Goal: Find specific page/section: Find specific page/section

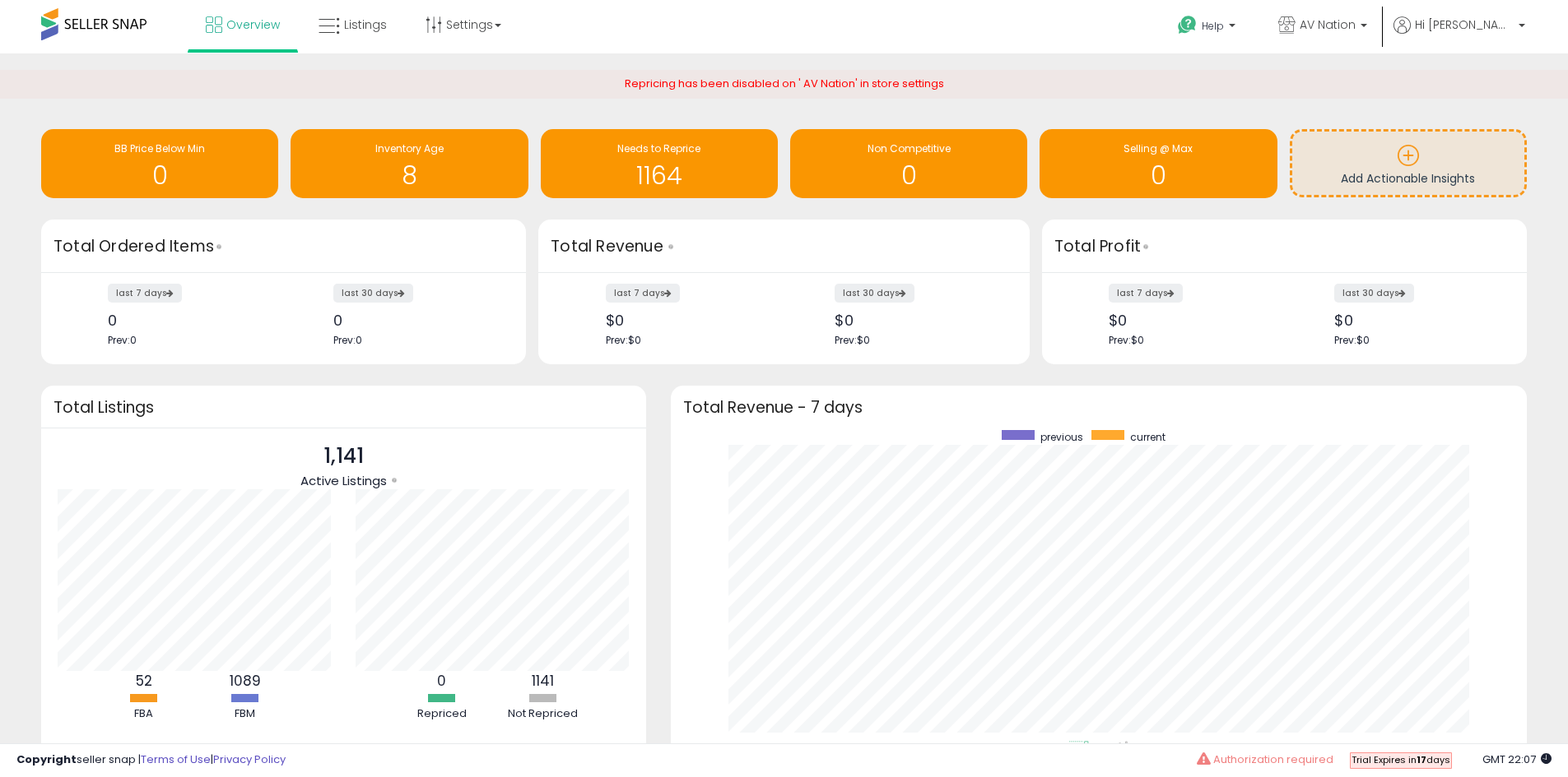
click at [639, 368] on div "Retrieving insights data.. BB Price Below Min 0 Inventory Age 8 Needs to Repric…" at bounding box center [784, 456] width 1551 height 772
click at [690, 171] on h1 "1164" at bounding box center [659, 175] width 220 height 27
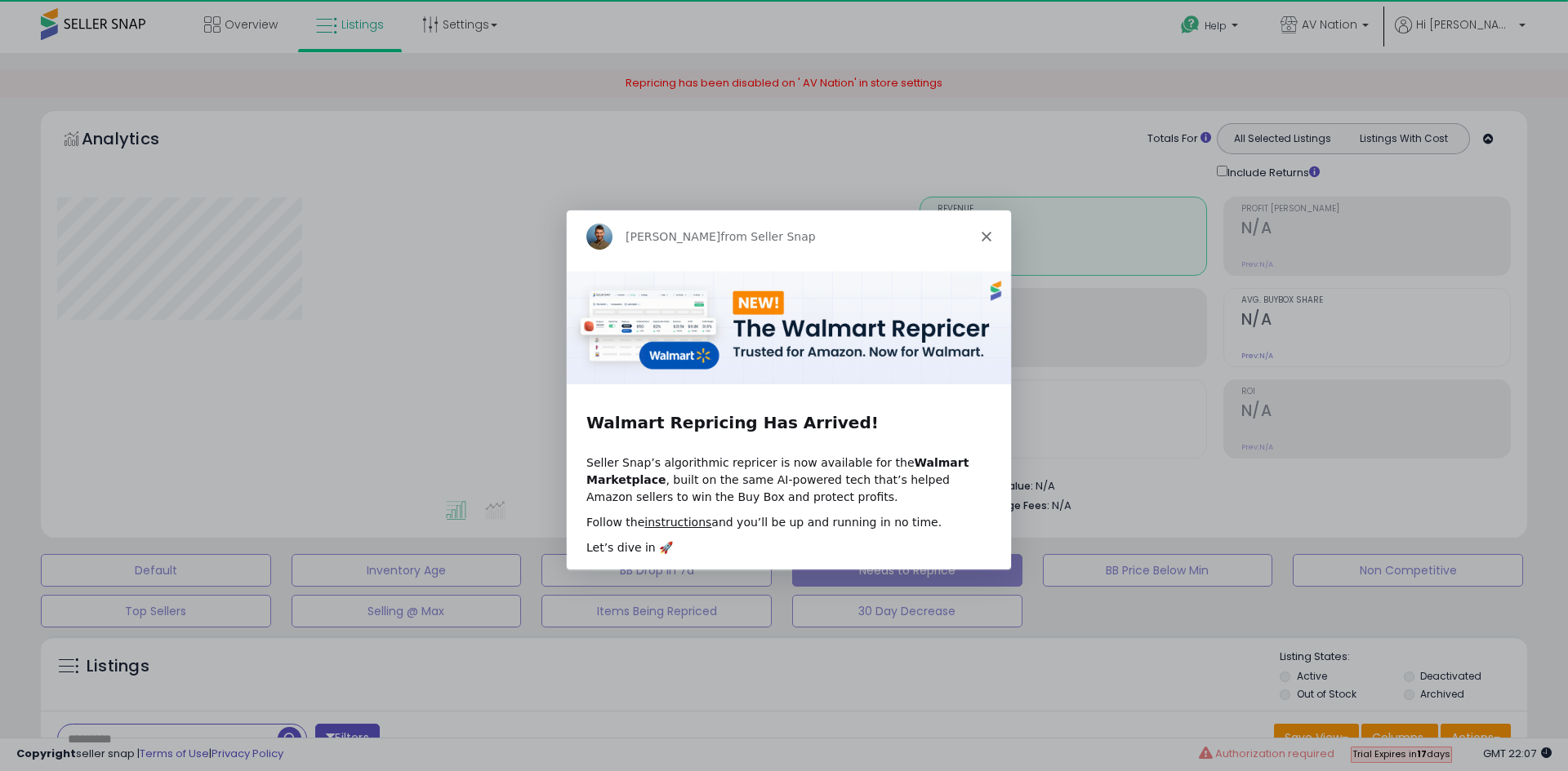
click at [983, 234] on icon "Close" at bounding box center [985, 236] width 10 height 10
click at [0, 0] on div "Retrieving aggregations.." at bounding box center [0, 0] width 0 height 0
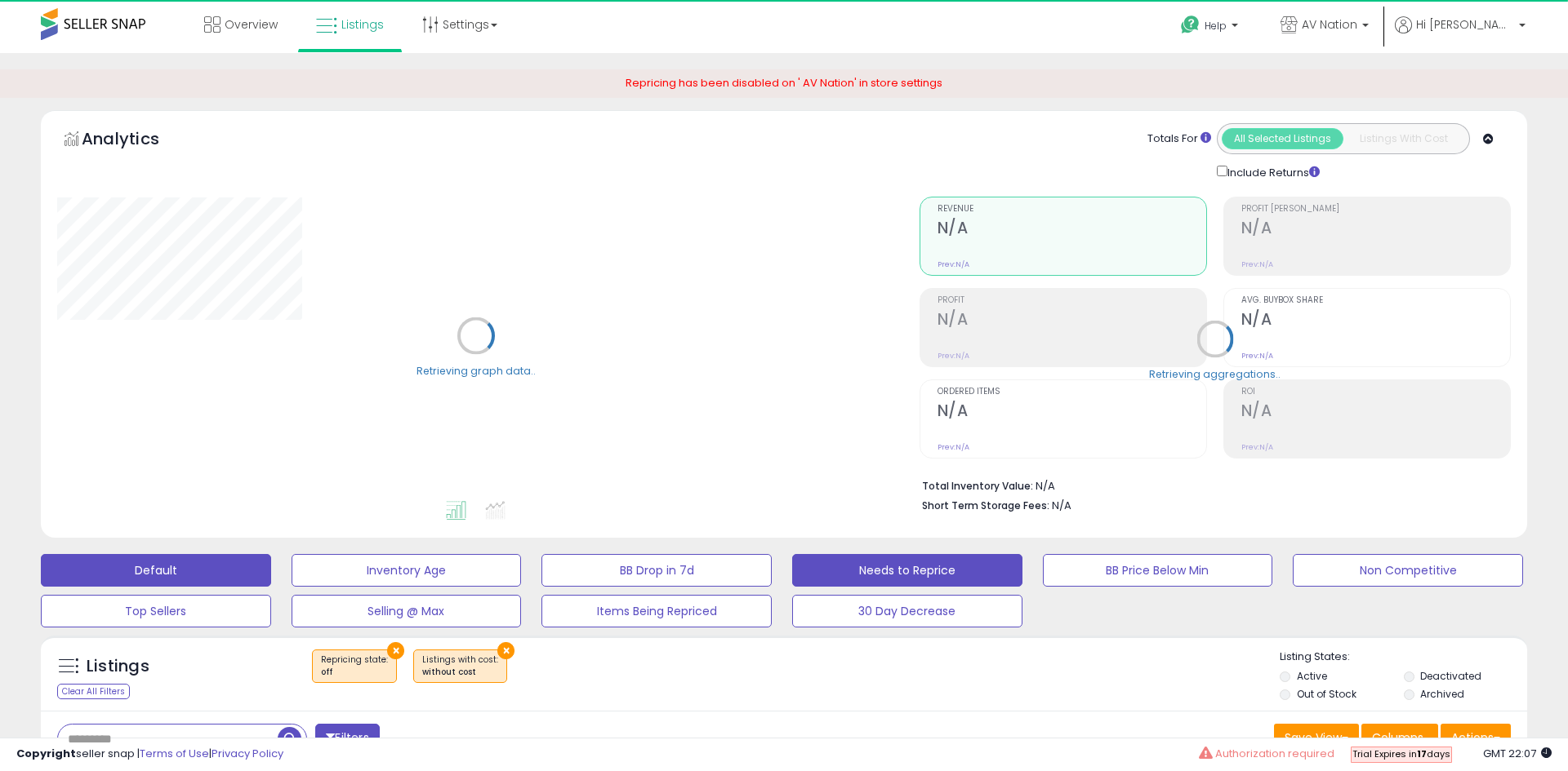
click at [159, 560] on button "Default" at bounding box center [156, 571] width 231 height 33
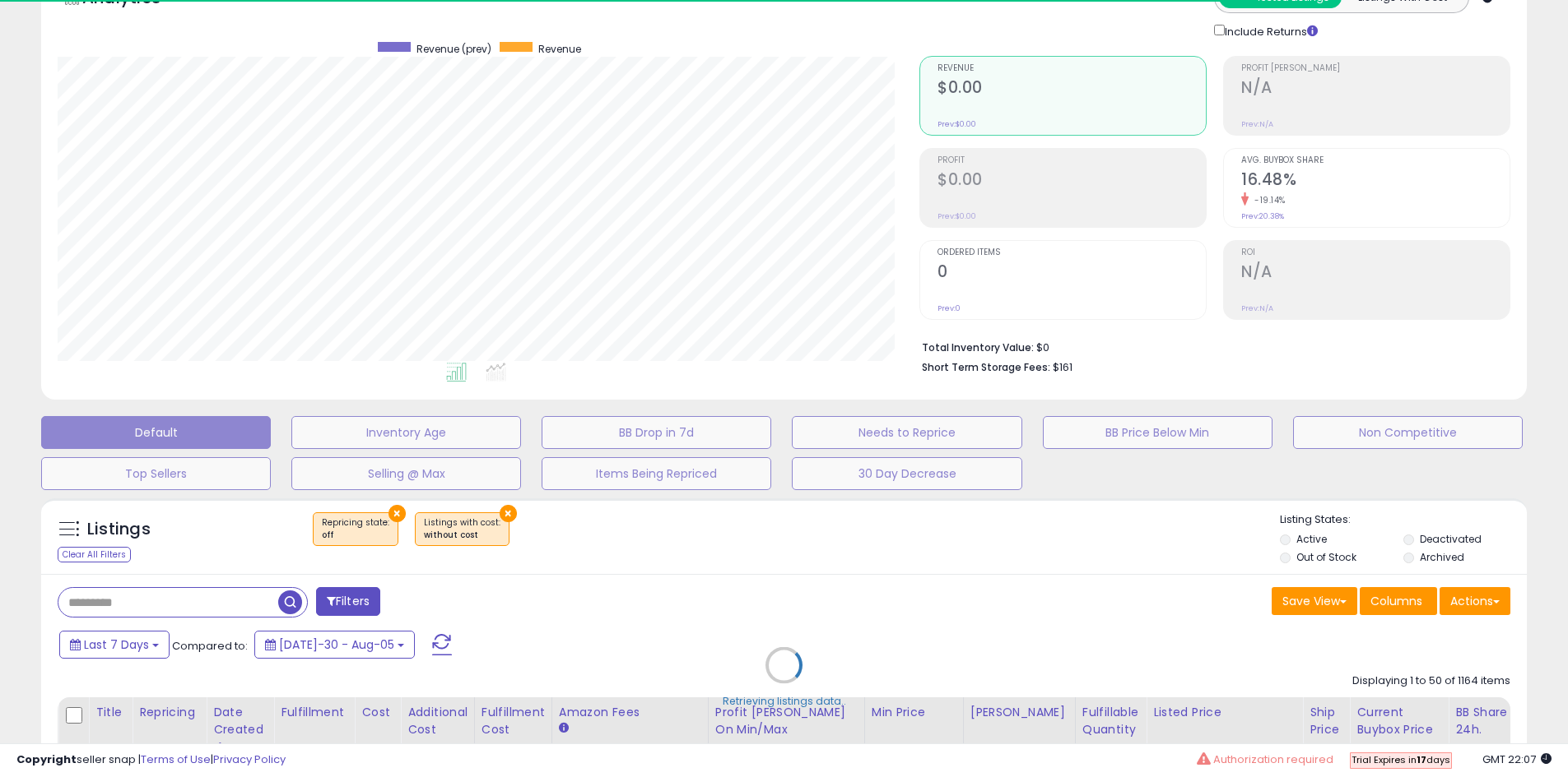
scroll to position [284, 0]
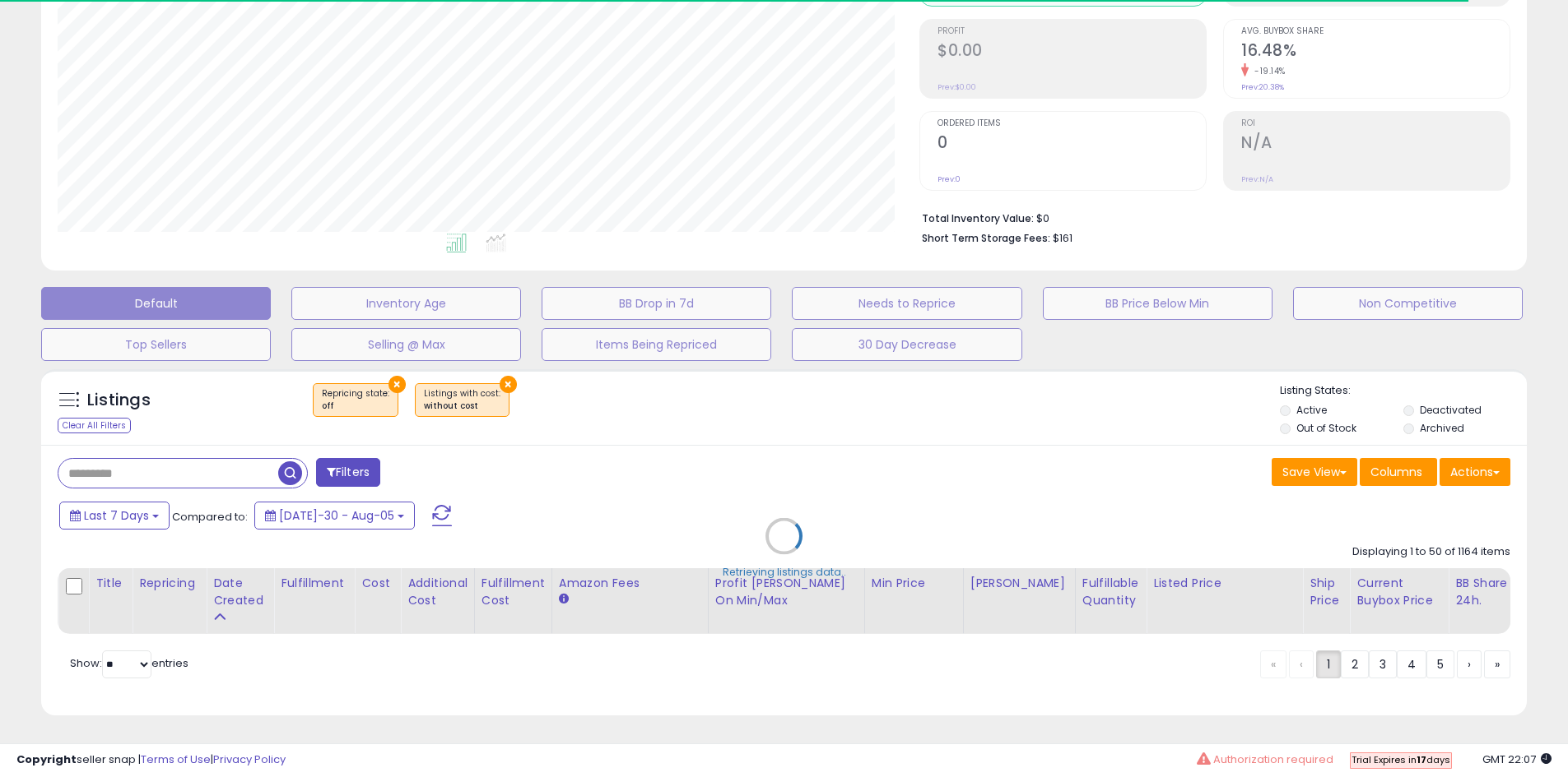
select select "**"
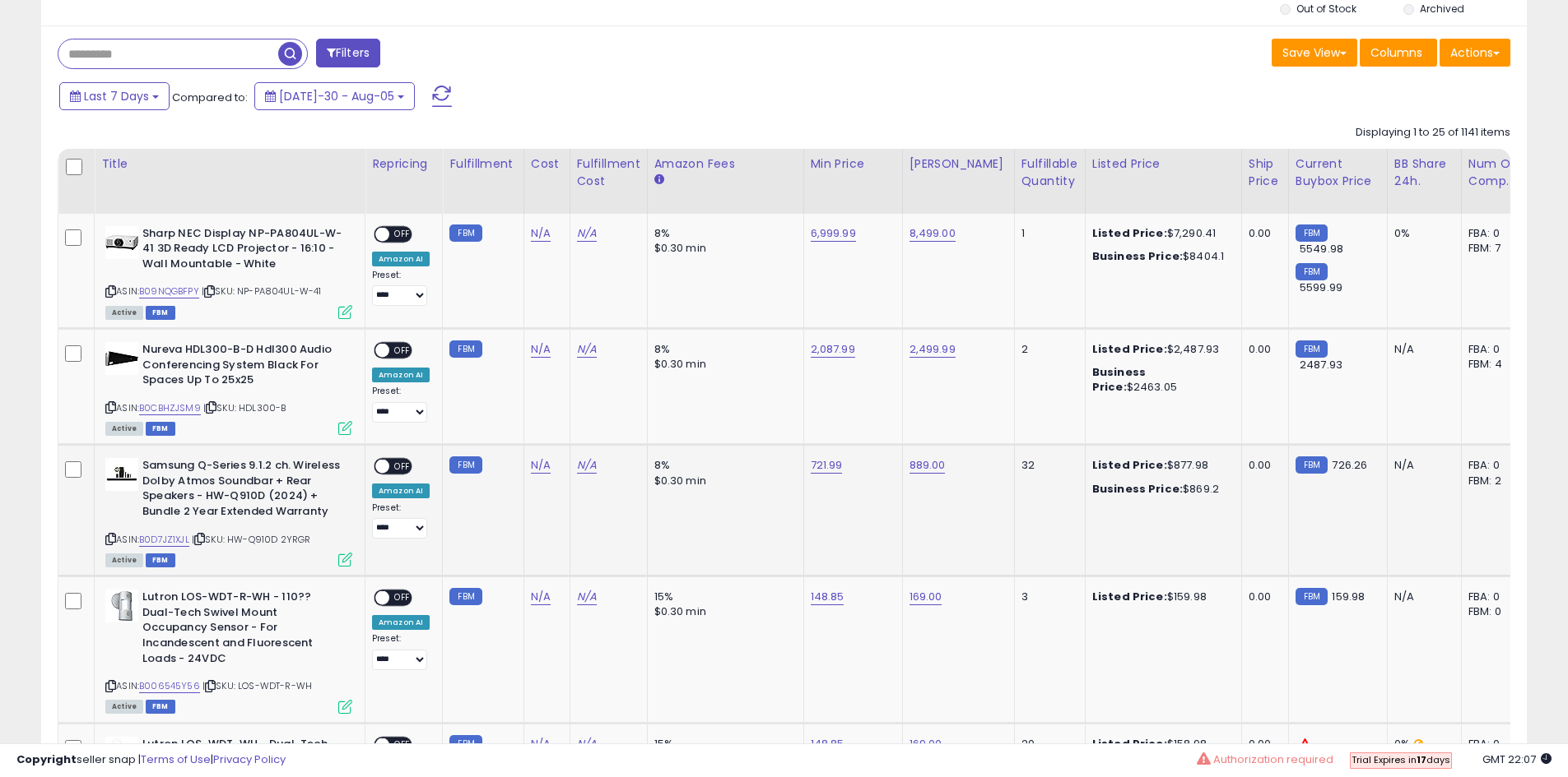
scroll to position [531, 0]
